Goal: Task Accomplishment & Management: Use online tool/utility

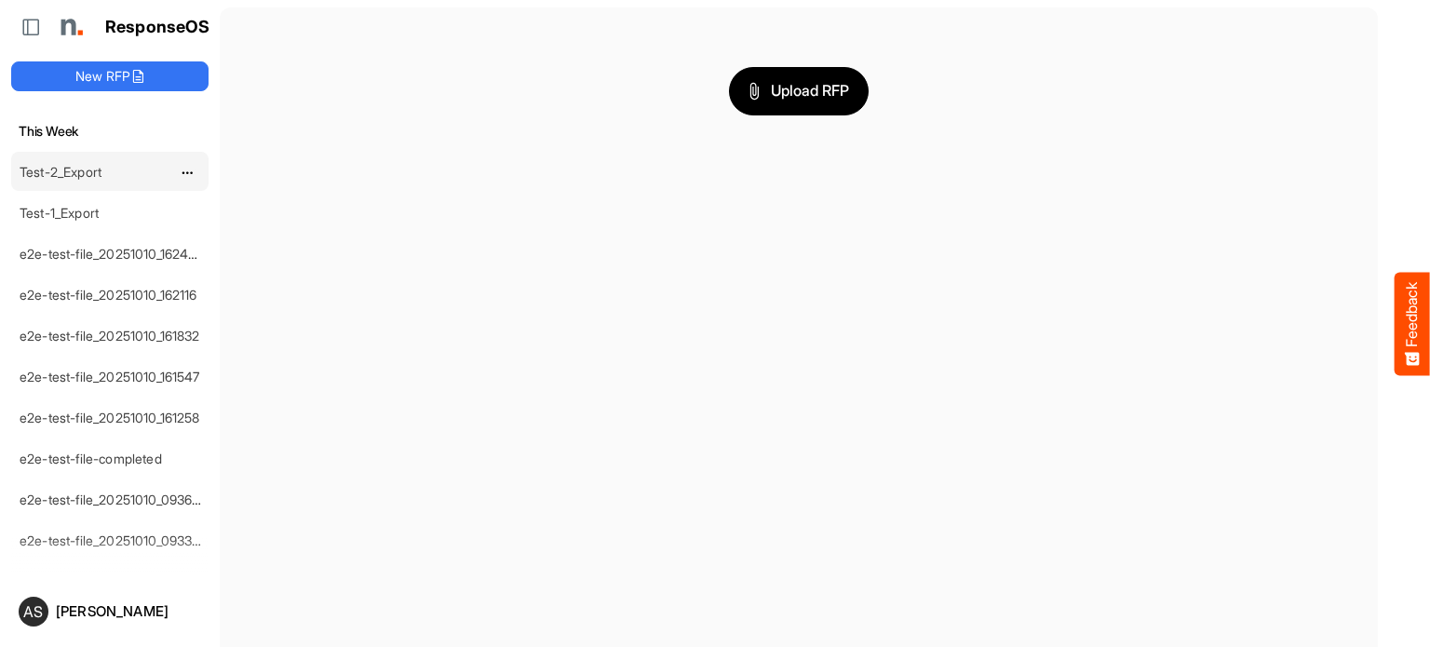
click at [77, 167] on link "Test-2_Export" at bounding box center [61, 172] width 82 height 16
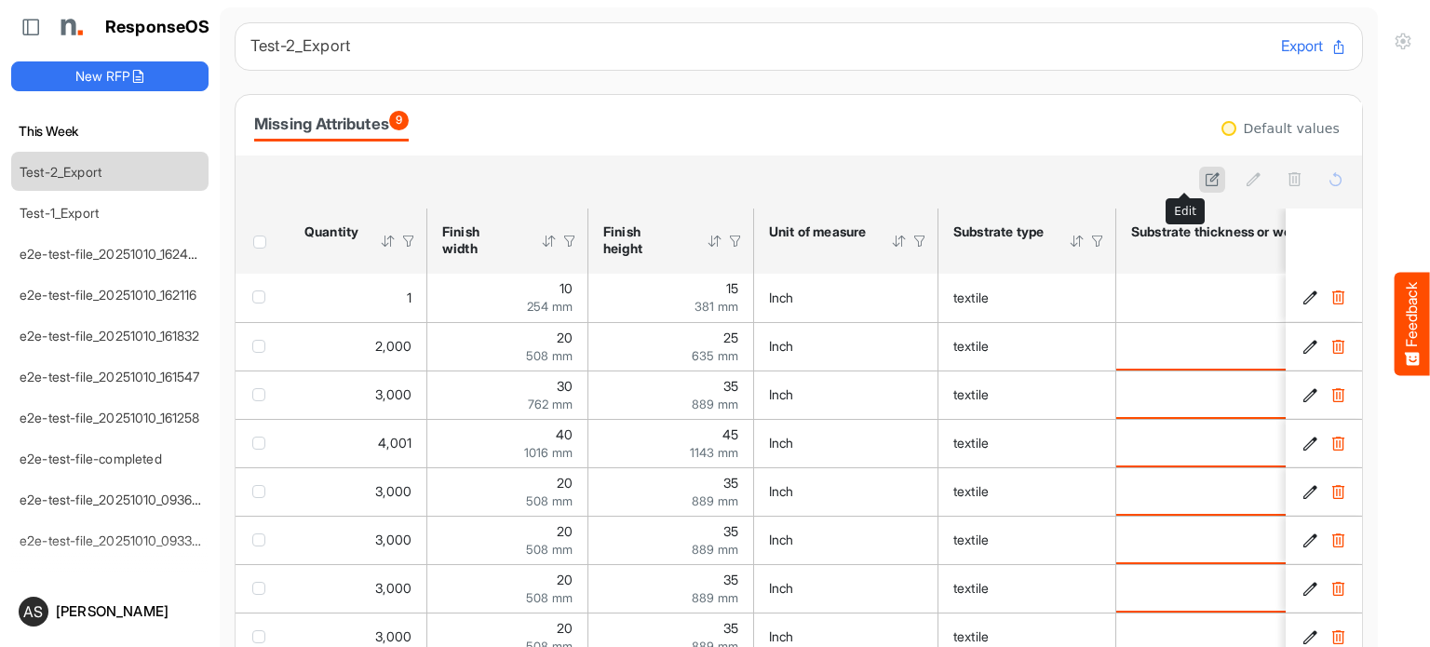
click at [1205, 175] on icon at bounding box center [1213, 179] width 16 height 16
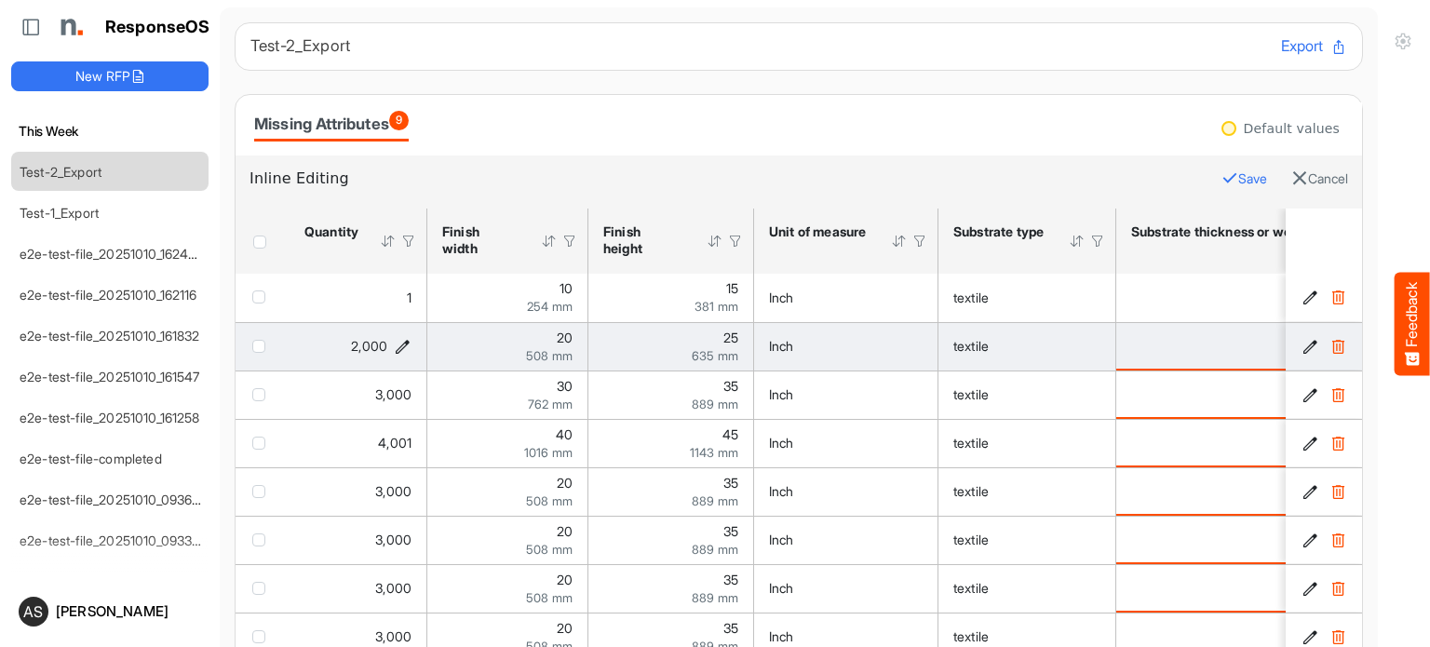
click at [401, 344] on icon "2000 is template cell Column Header httpsnorthellcomontologiesmapping-rulesorde…" at bounding box center [403, 347] width 16 height 16
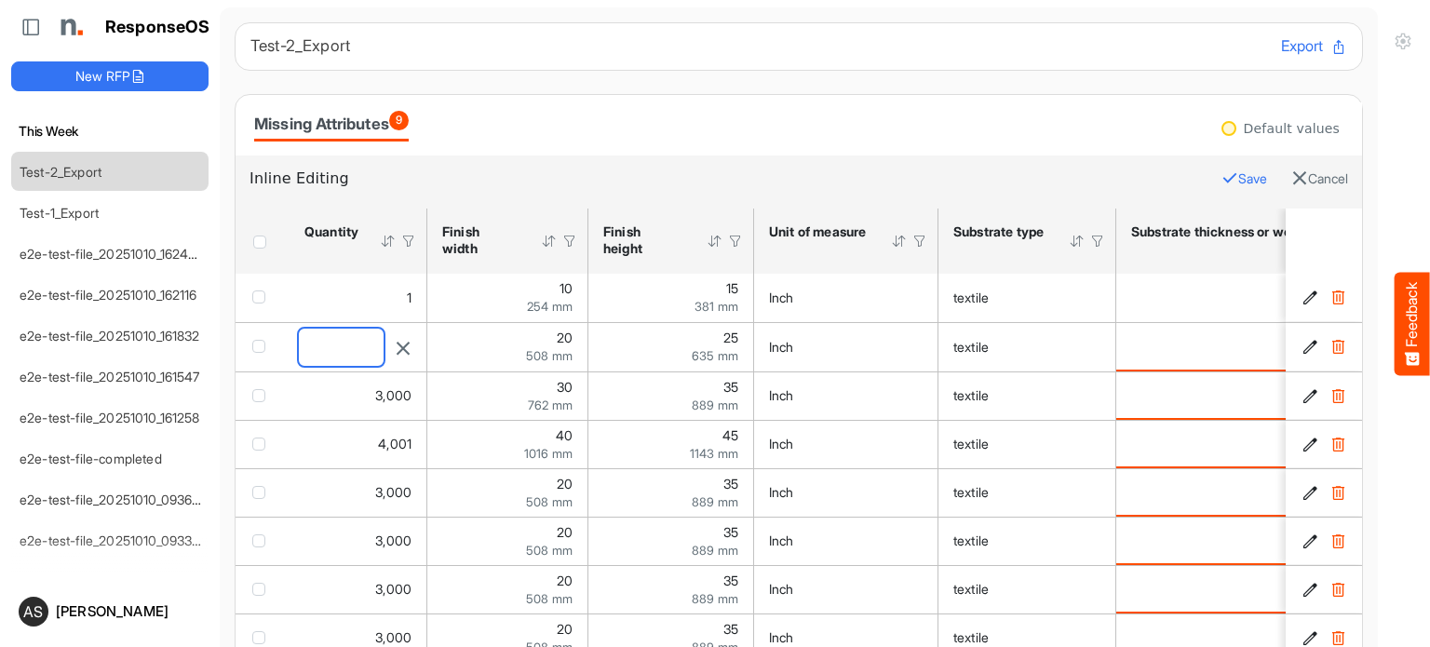
click at [350, 348] on input "****" at bounding box center [341, 347] width 85 height 37
type input "*"
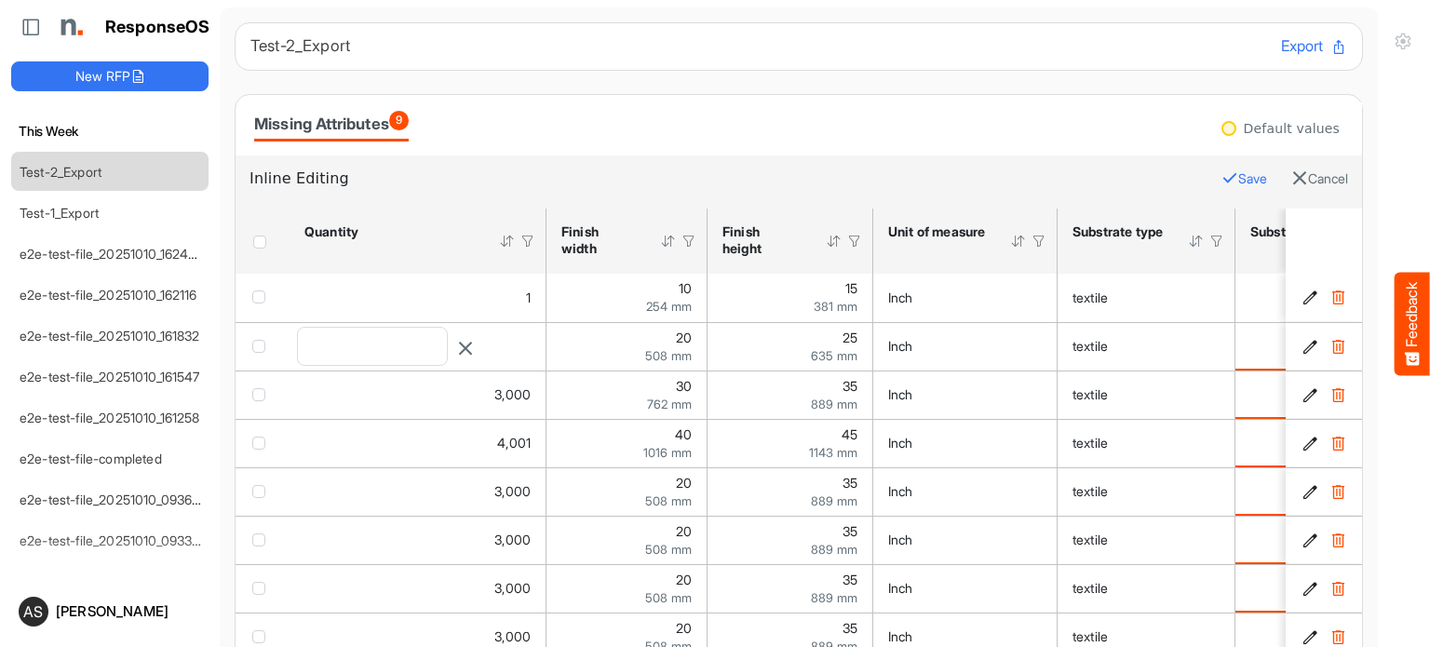
click at [1221, 174] on button "Save" at bounding box center [1244, 179] width 46 height 24
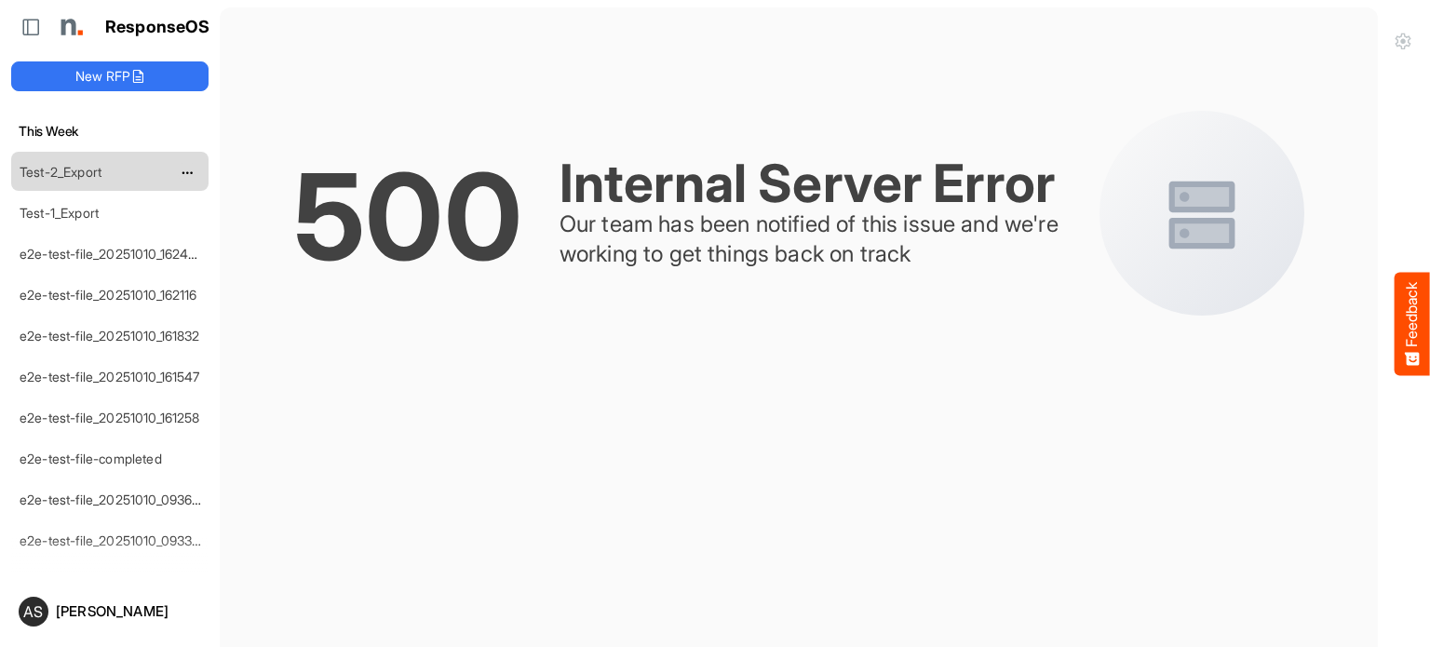
click at [52, 168] on link "Test-2_Export" at bounding box center [61, 172] width 82 height 16
